Goal: Task Accomplishment & Management: Use online tool/utility

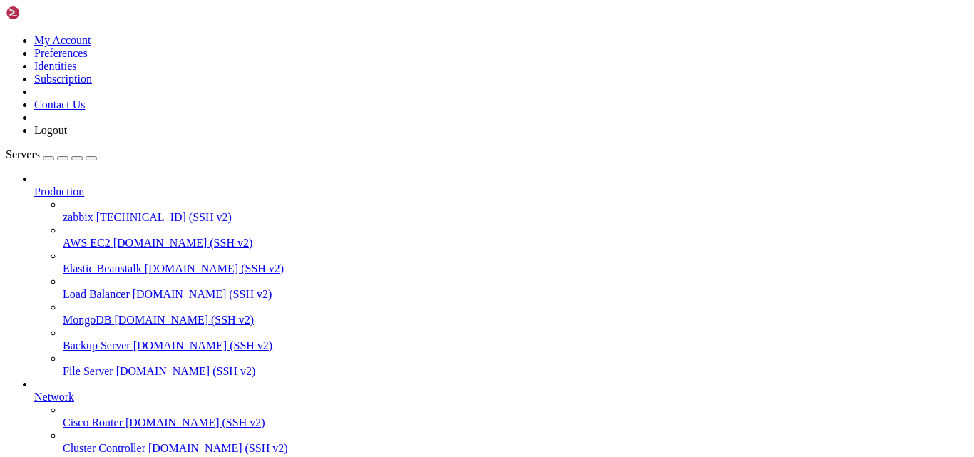
scroll to position [230, 0]
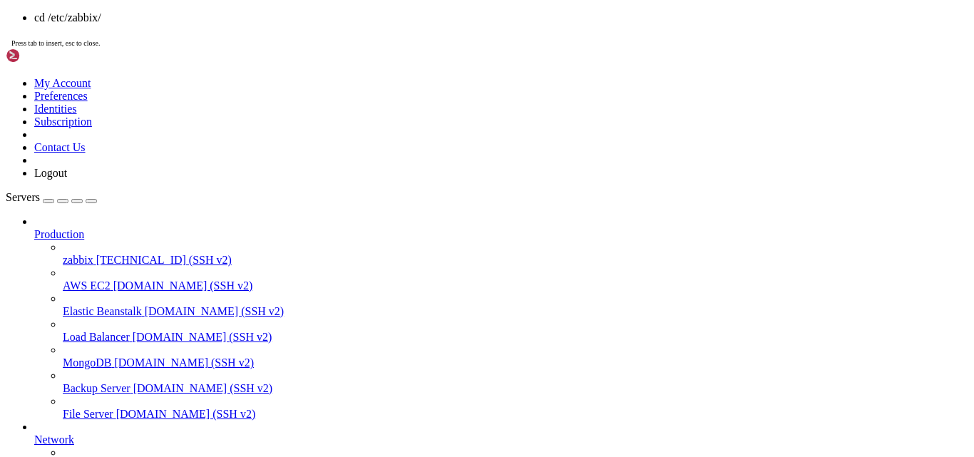
drag, startPoint x: 376, startPoint y: 1176, endPoint x: 478, endPoint y: 1241, distance: 120.5
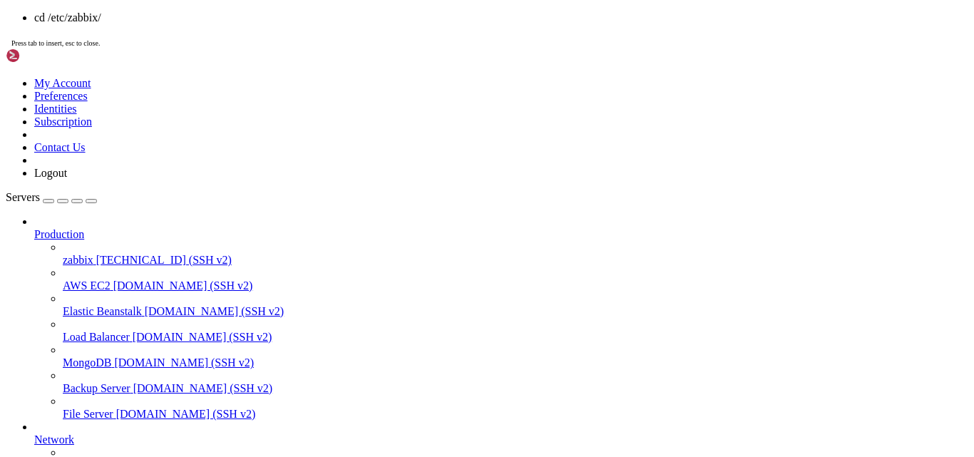
scroll to position [255, 0]
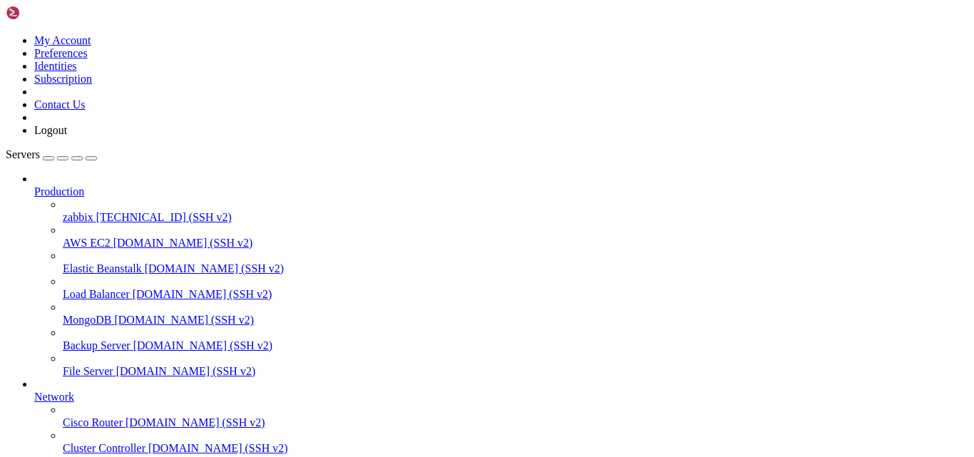
drag, startPoint x: 481, startPoint y: 1029, endPoint x: 401, endPoint y: 1040, distance: 79.9
drag, startPoint x: 136, startPoint y: 1025, endPoint x: 31, endPoint y: 1022, distance: 105.6
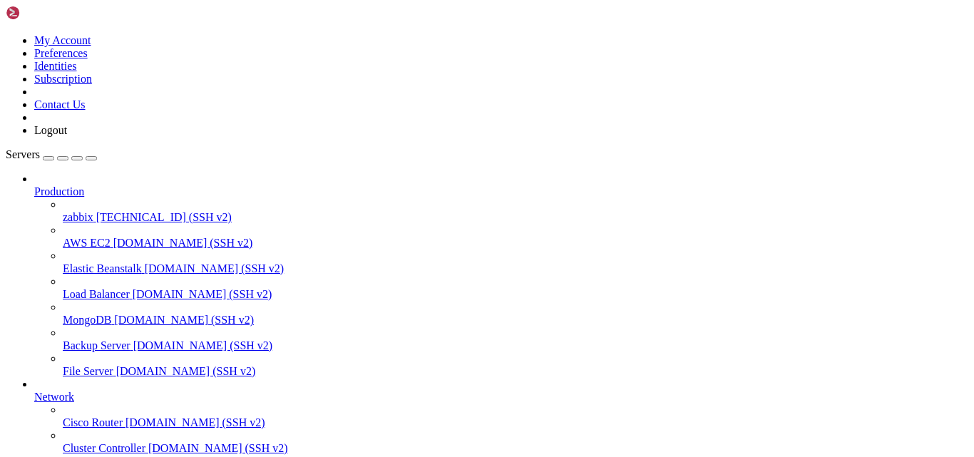
scroll to position [7660, 0]
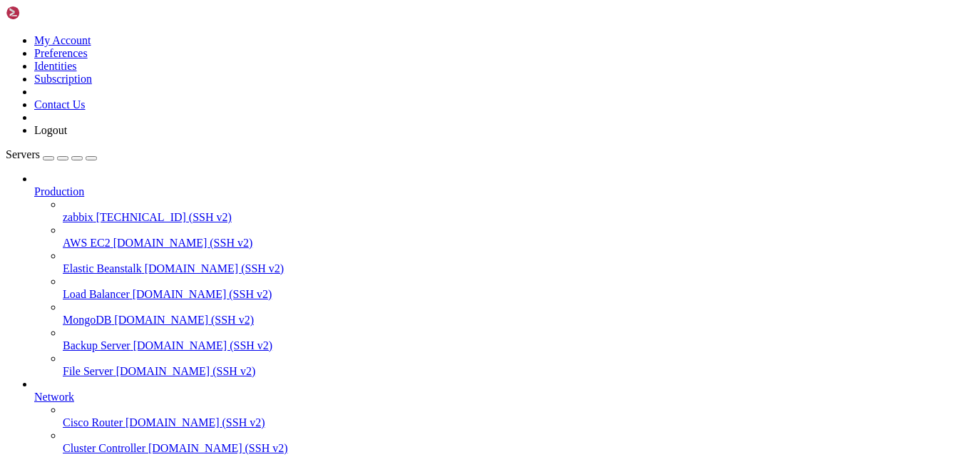
drag, startPoint x: 313, startPoint y: 962, endPoint x: 257, endPoint y: 907, distance: 78.1
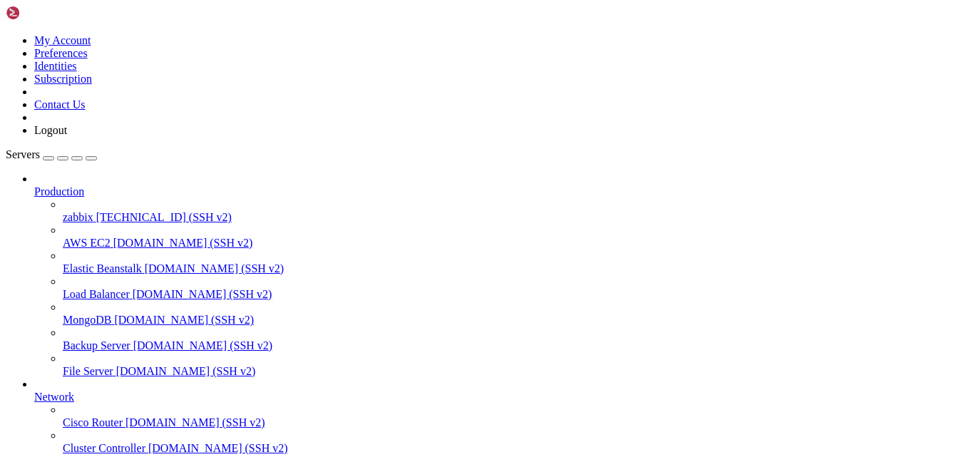
scroll to position [7587, 0]
drag, startPoint x: 325, startPoint y: 1048, endPoint x: 448, endPoint y: 1049, distance: 123.3
drag, startPoint x: 468, startPoint y: 1042, endPoint x: 374, endPoint y: 1066, distance: 96.5
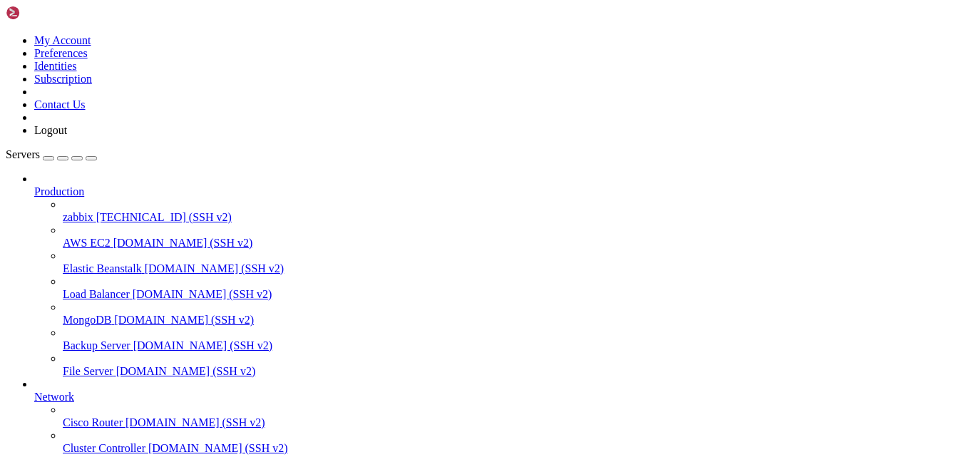
scroll to position [7599, 0]
drag, startPoint x: 133, startPoint y: 872, endPoint x: 127, endPoint y: 839, distance: 33.3
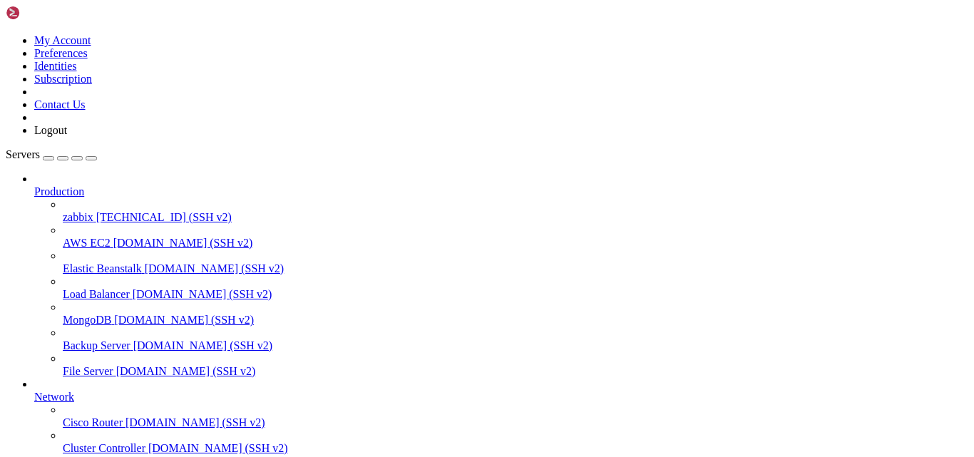
drag, startPoint x: 389, startPoint y: 977, endPoint x: 339, endPoint y: 1055, distance: 92.4
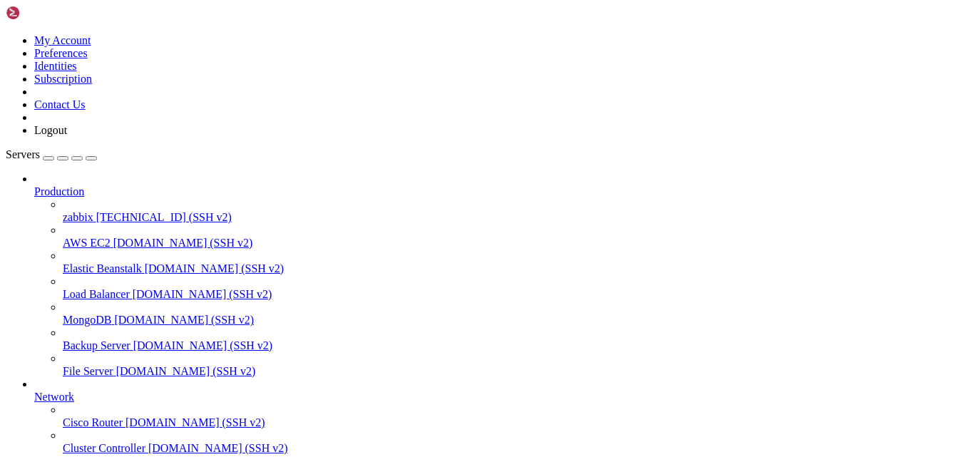
drag, startPoint x: 558, startPoint y: 995, endPoint x: 485, endPoint y: 978, distance: 75.2
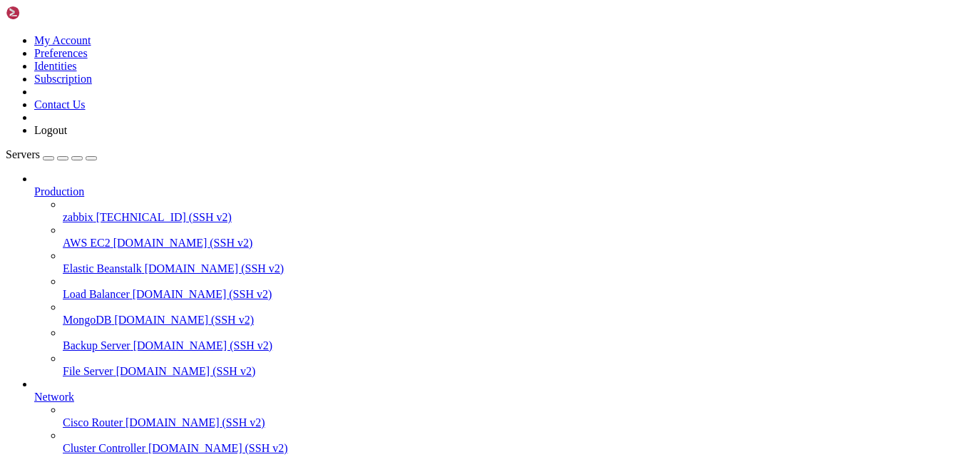
scroll to position [8098, 0]
drag, startPoint x: 97, startPoint y: 890, endPoint x: 148, endPoint y: 890, distance: 51.3
drag, startPoint x: 98, startPoint y: 902, endPoint x: 174, endPoint y: 903, distance: 76.3
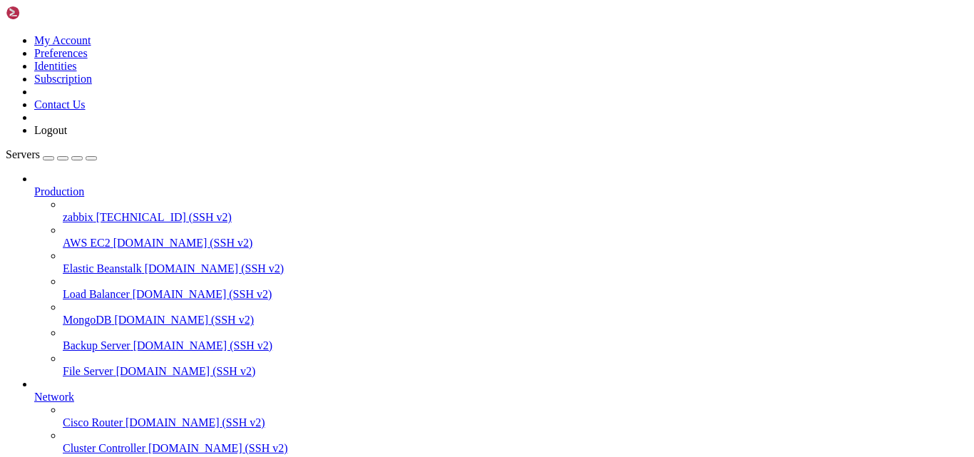
drag, startPoint x: 342, startPoint y: 1047, endPoint x: 289, endPoint y: 1007, distance: 66.7
drag, startPoint x: 85, startPoint y: 879, endPoint x: 130, endPoint y: 879, distance: 44.9
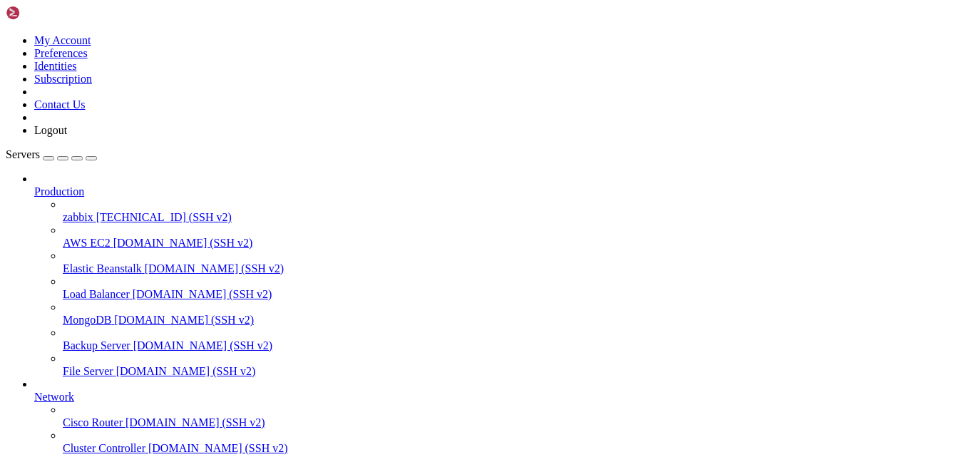
copy span "AllowKey"
drag, startPoint x: 531, startPoint y: 970, endPoint x: 404, endPoint y: 945, distance: 130.0
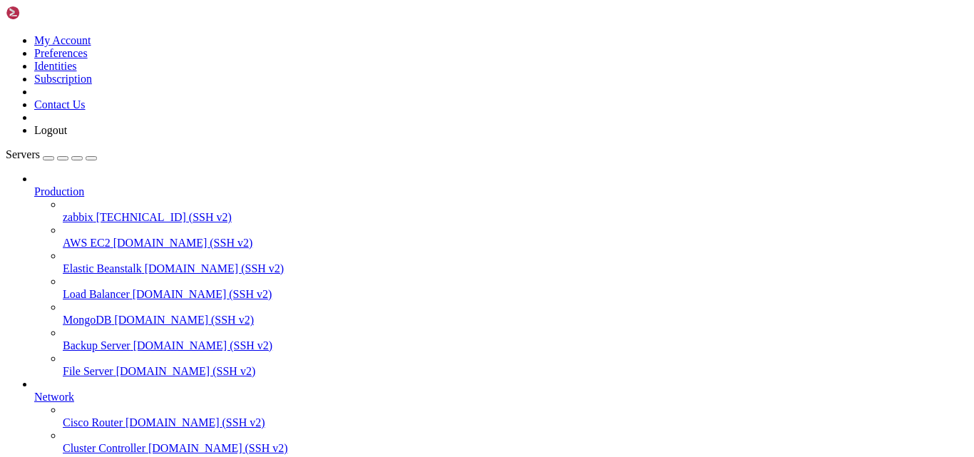
drag, startPoint x: 359, startPoint y: 999, endPoint x: 302, endPoint y: 1043, distance: 72.7
drag, startPoint x: 327, startPoint y: 1120, endPoint x: 371, endPoint y: 1119, distance: 44.9
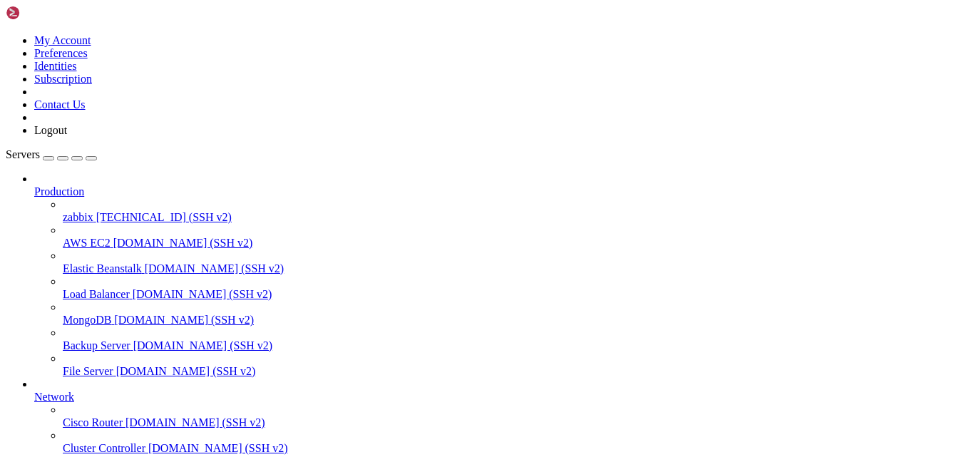
drag, startPoint x: 394, startPoint y: 1118, endPoint x: 326, endPoint y: 1123, distance: 67.9
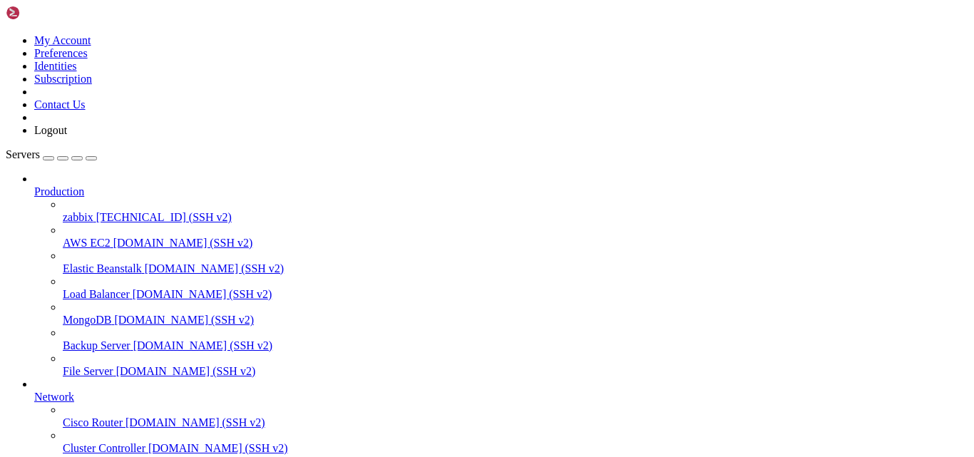
drag, startPoint x: 373, startPoint y: 1081, endPoint x: 309, endPoint y: 1075, distance: 64.4
